Goal: Task Accomplishment & Management: Use online tool/utility

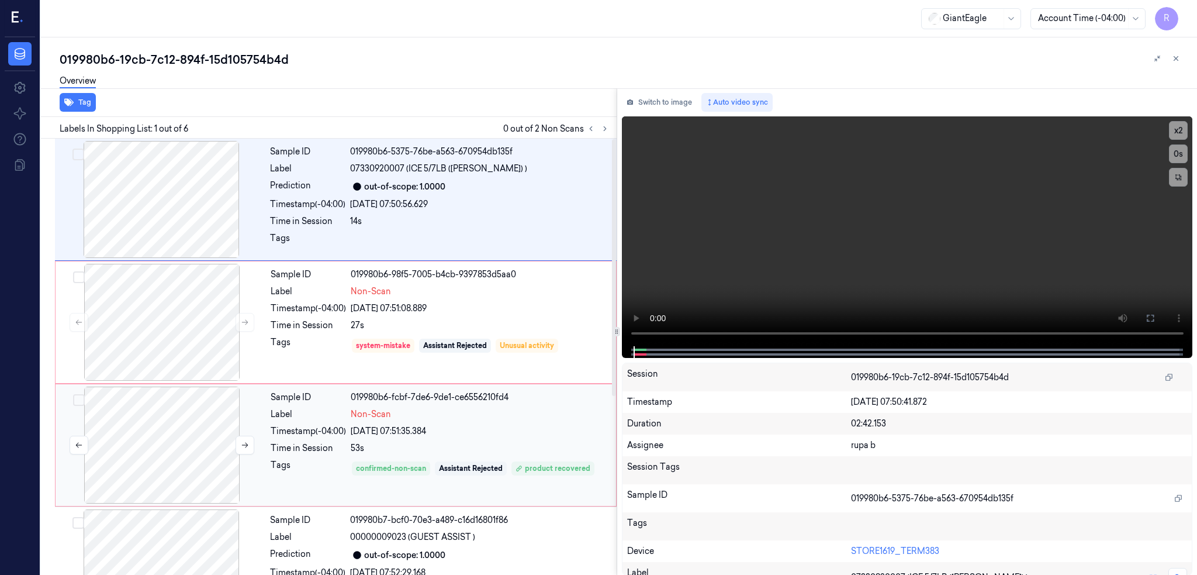
click at [163, 429] on div at bounding box center [162, 444] width 208 height 117
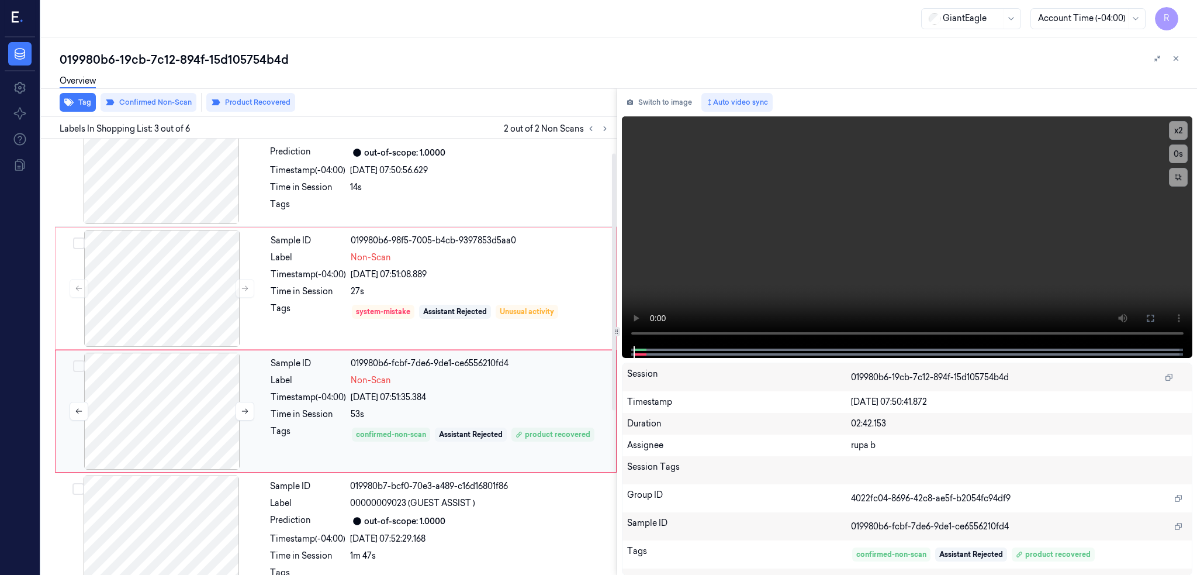
scroll to position [10, 0]
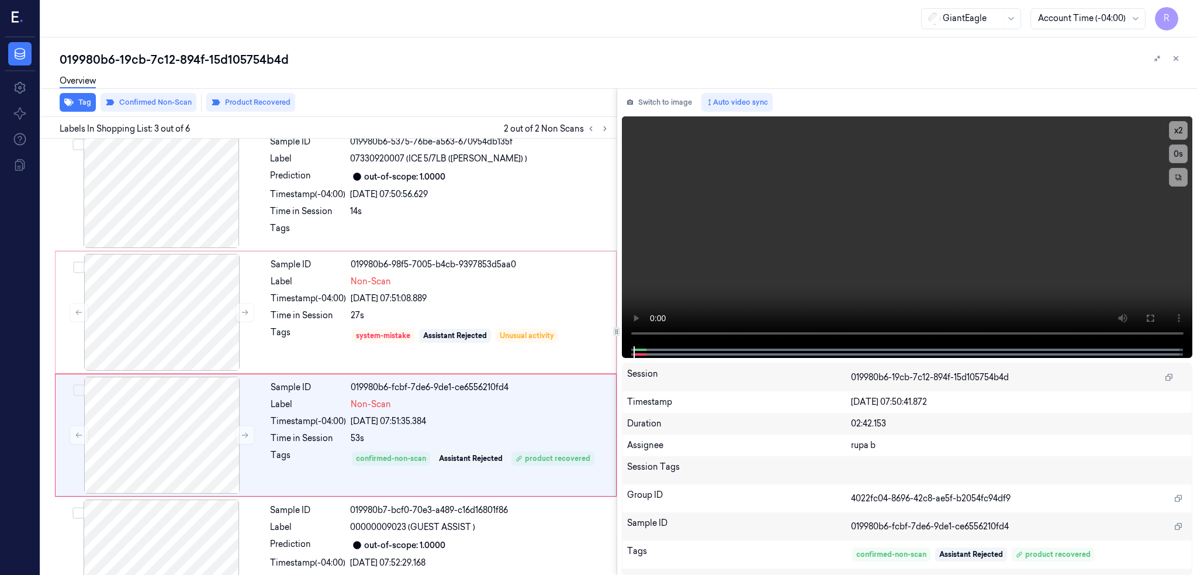
click at [189, 56] on div "019980b6-19cb-7c12-894f-15d105754b4d" at bounding box center [624, 59] width 1128 height 16
copy div "894f"
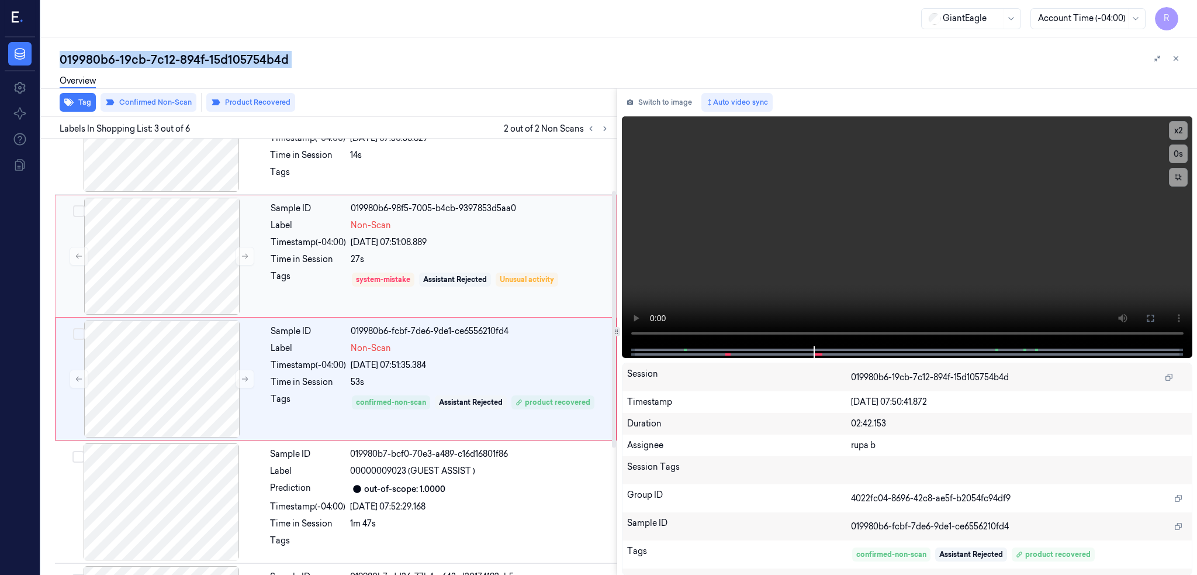
scroll to position [88, 0]
